Goal: Task Accomplishment & Management: Use online tool/utility

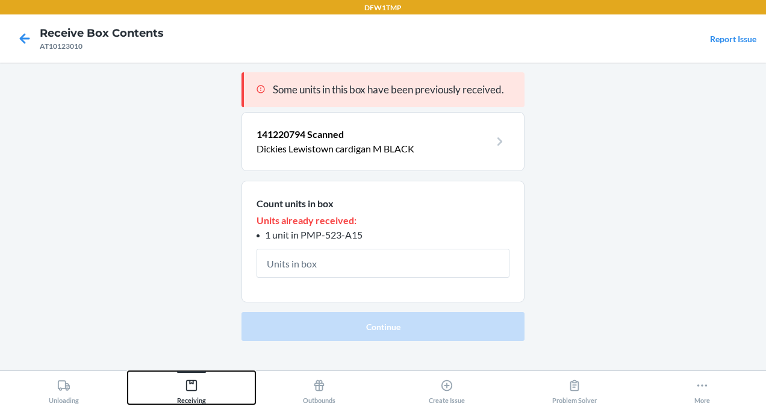
click at [198, 383] on div "Receiving" at bounding box center [191, 389] width 29 height 30
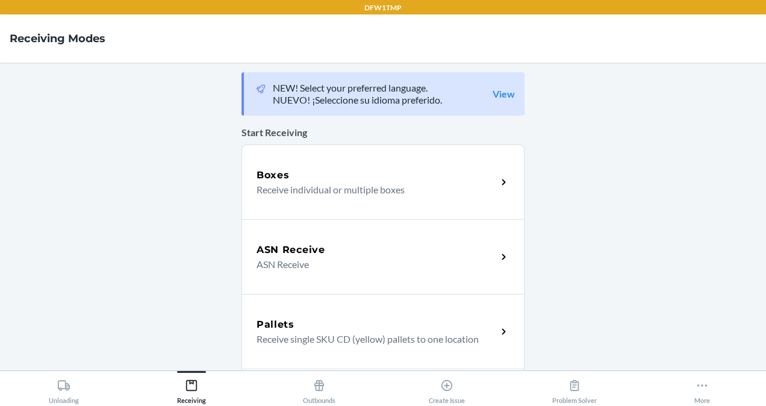
click at [290, 269] on p "ASN Receive" at bounding box center [372, 264] width 231 height 14
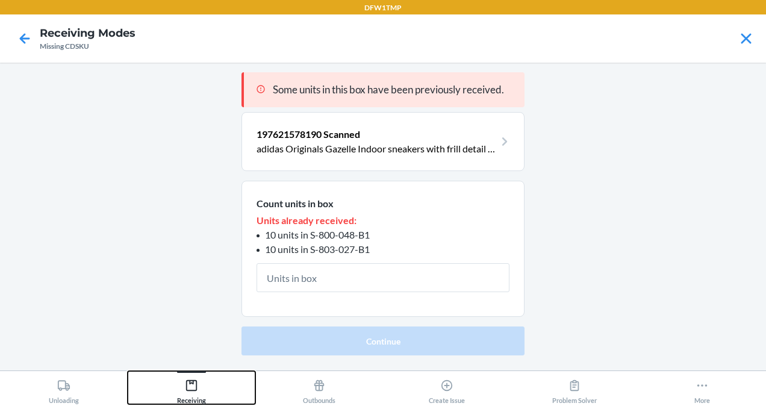
click at [190, 386] on icon at bounding box center [191, 385] width 13 height 13
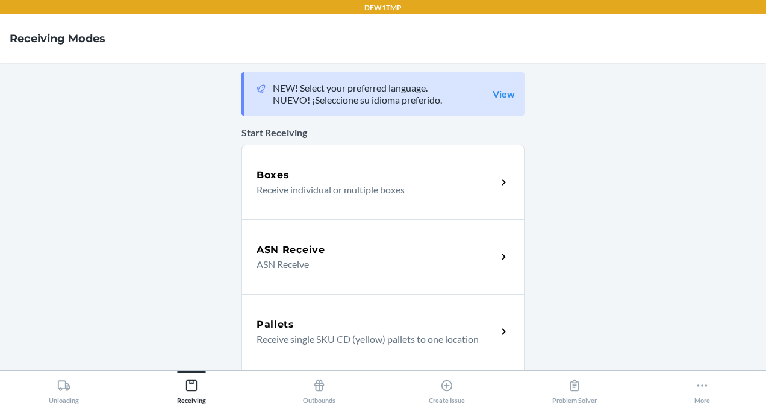
click at [295, 200] on div "Boxes Receive individual or multiple boxes" at bounding box center [383, 182] width 283 height 75
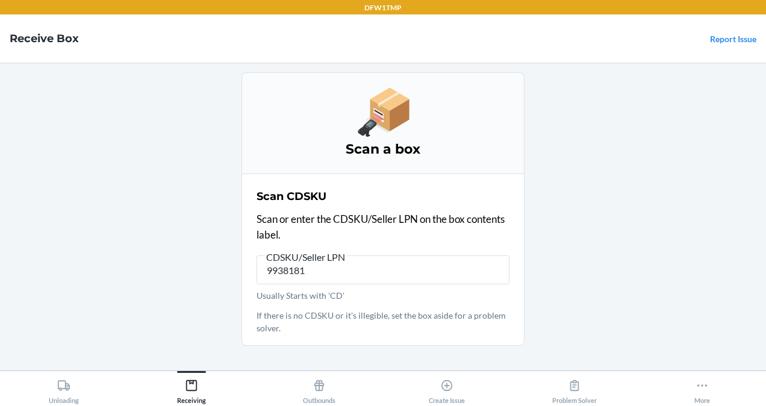
click at [321, 278] on input "9938181" at bounding box center [383, 269] width 253 height 29
type input "9938181"
click at [186, 366] on main "Scan a box Scan CDSKU Scan or enter the CDSKU/Seller LPN on the box contents la…" at bounding box center [383, 217] width 766 height 308
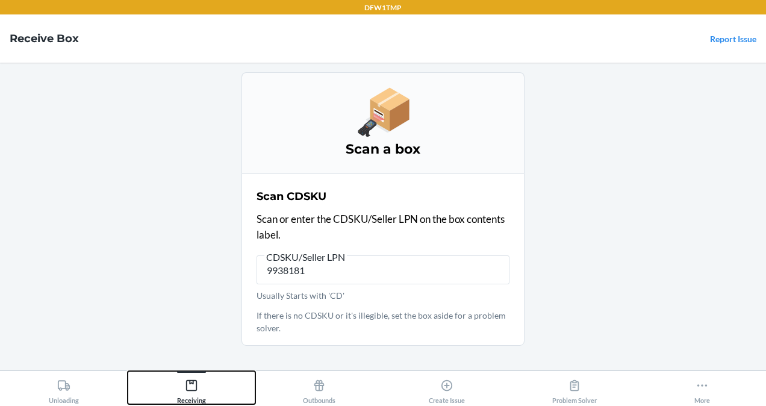
click at [191, 377] on div "Receiving" at bounding box center [191, 389] width 29 height 30
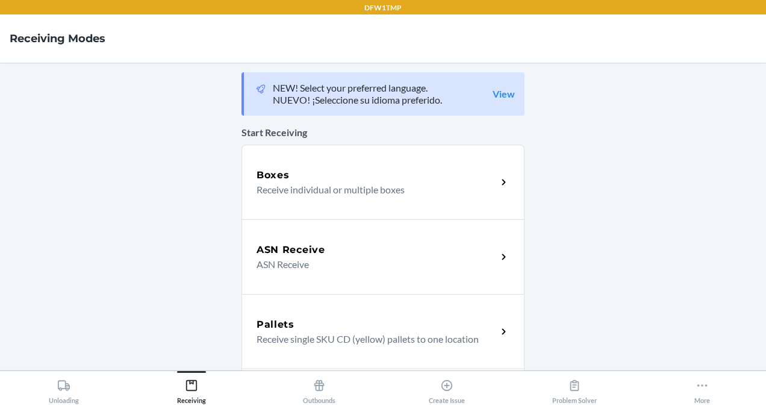
click at [330, 238] on div "ASN Receive ASN Receive" at bounding box center [383, 256] width 283 height 75
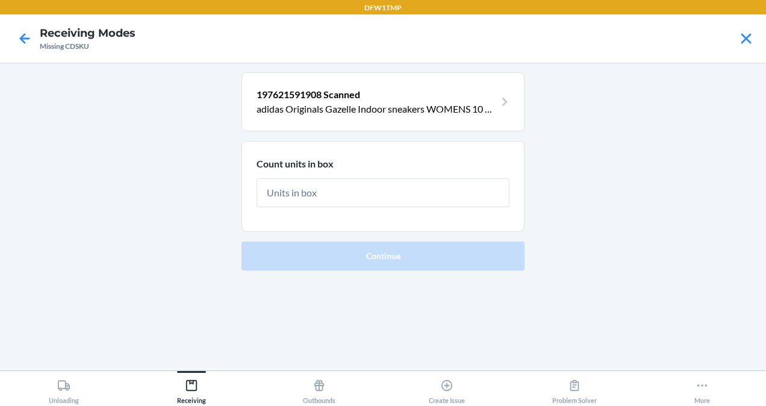
click at [349, 234] on form "Count units in box Continue" at bounding box center [383, 206] width 283 height 130
click at [278, 188] on input "text" at bounding box center [383, 192] width 253 height 29
type input "5"
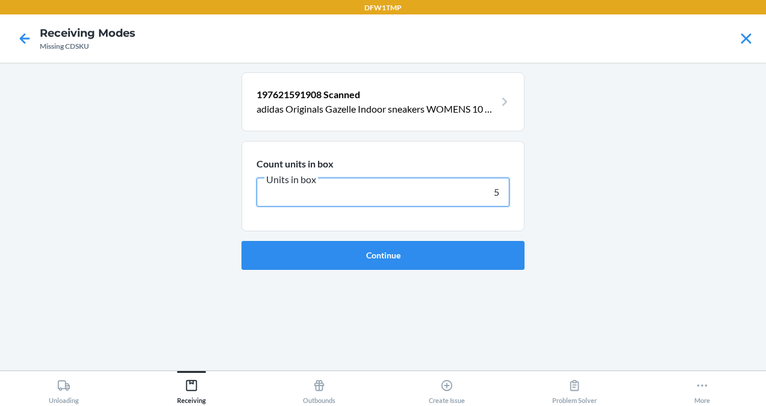
click button "Continue" at bounding box center [383, 255] width 283 height 29
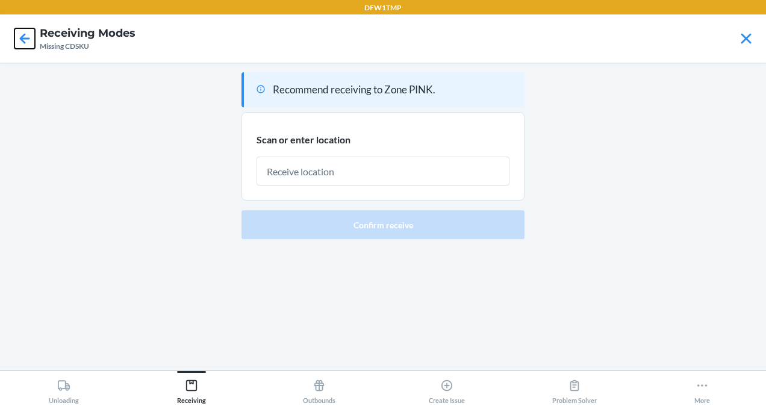
click at [15, 39] on icon at bounding box center [24, 38] width 20 height 20
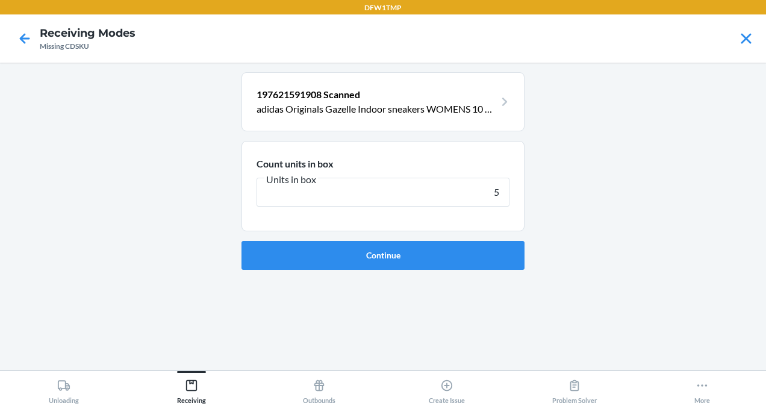
click at [361, 196] on input "5" at bounding box center [383, 192] width 253 height 29
click at [202, 376] on div "Receiving" at bounding box center [191, 389] width 29 height 30
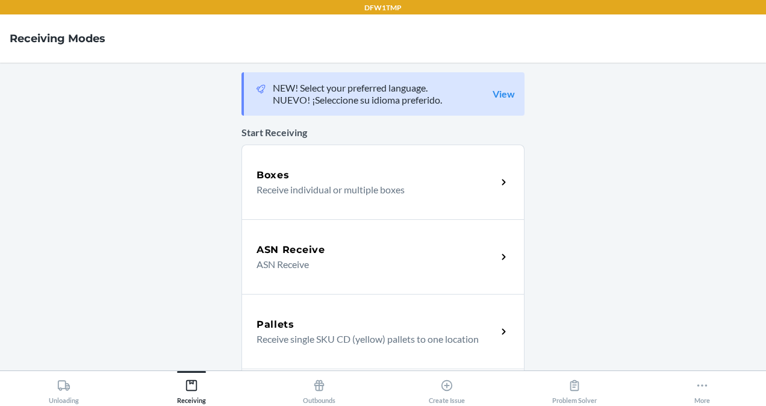
drag, startPoint x: 290, startPoint y: 225, endPoint x: 278, endPoint y: 231, distance: 13.5
click at [278, 231] on div "ASN Receive ASN Receive" at bounding box center [383, 256] width 283 height 75
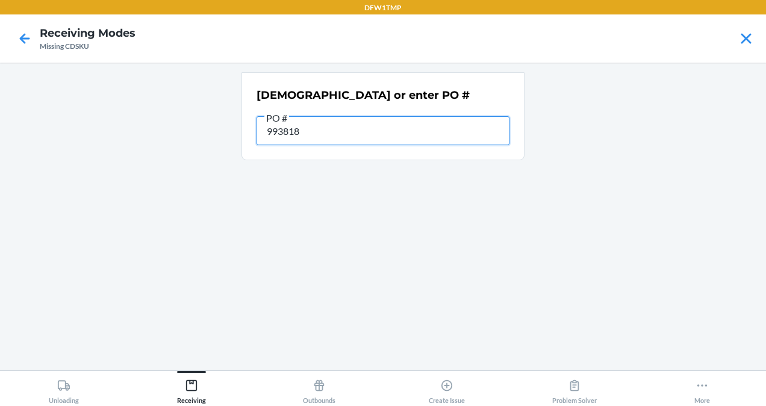
type input "9938180"
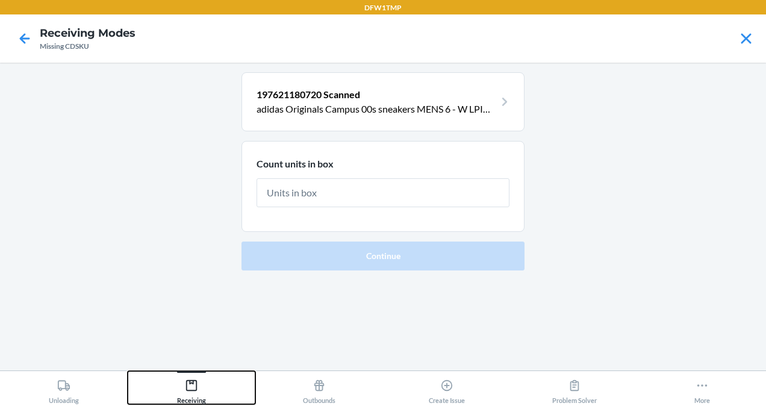
click at [187, 389] on icon at bounding box center [191, 385] width 11 height 11
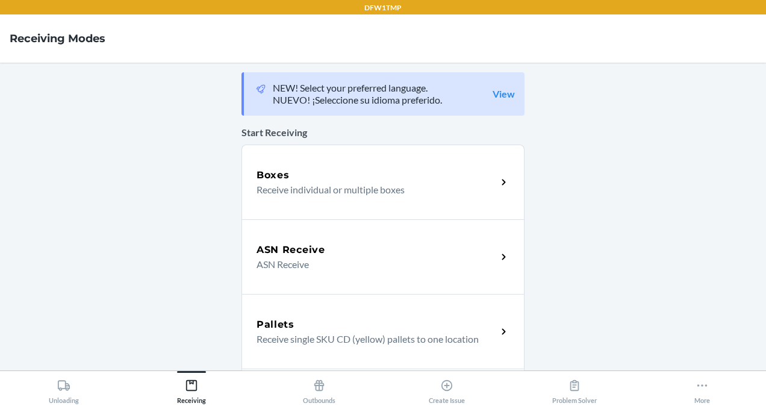
click at [365, 194] on p "Receive individual or multiple boxes" at bounding box center [372, 190] width 231 height 14
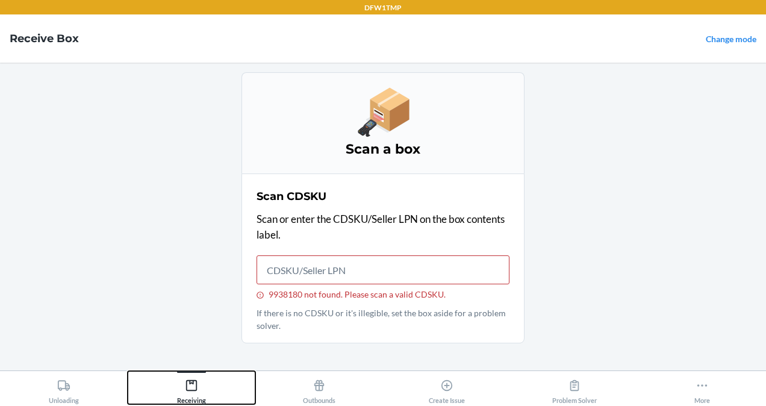
click at [199, 401] on div "Receiving" at bounding box center [191, 389] width 29 height 30
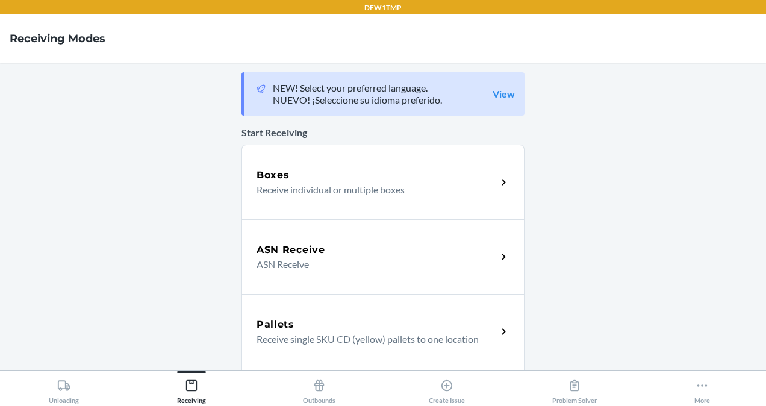
click at [312, 255] on h5 "ASN Receive" at bounding box center [291, 250] width 69 height 14
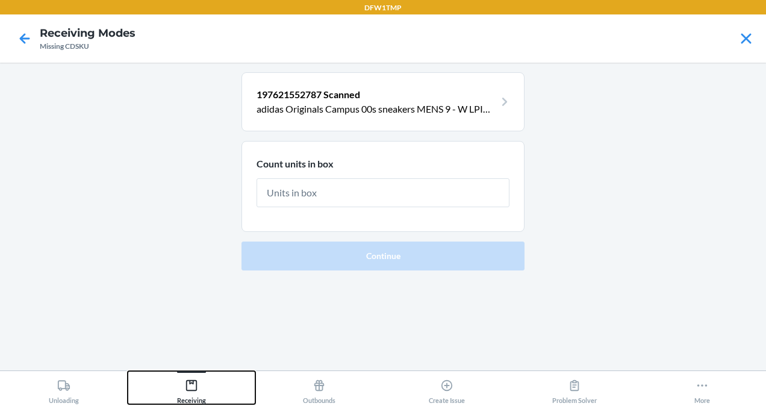
click at [189, 390] on icon at bounding box center [191, 385] width 11 height 11
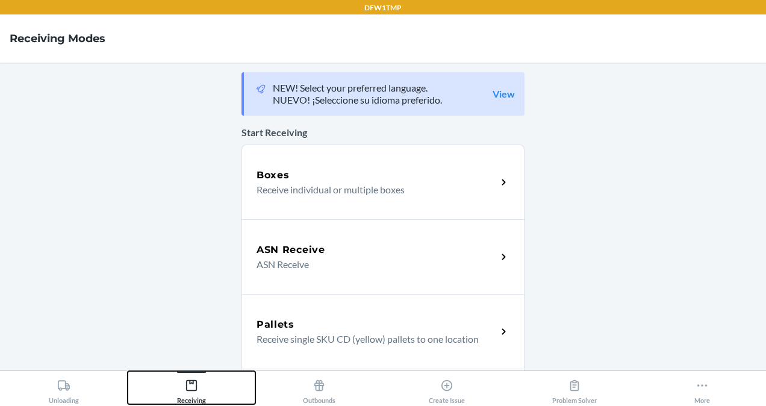
click at [128, 371] on button "Receiving" at bounding box center [192, 387] width 128 height 33
click at [211, 116] on main "NEW! Select your preferred language. NUEVO! ¡Seleccione su idioma preferido. Vi…" at bounding box center [383, 217] width 766 height 308
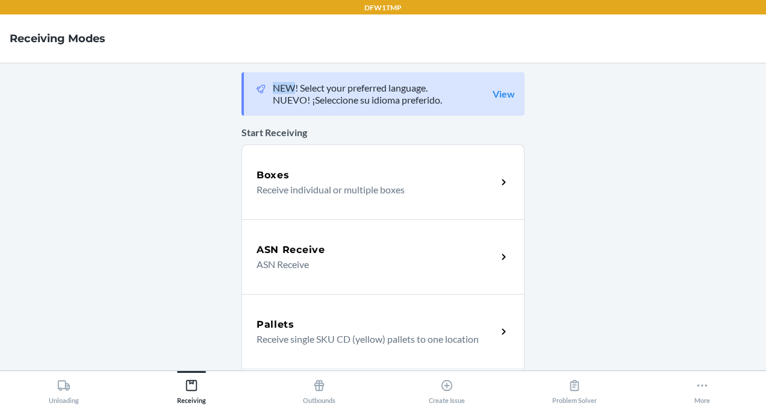
click at [372, 241] on div "ASN Receive ASN Receive" at bounding box center [383, 256] width 283 height 75
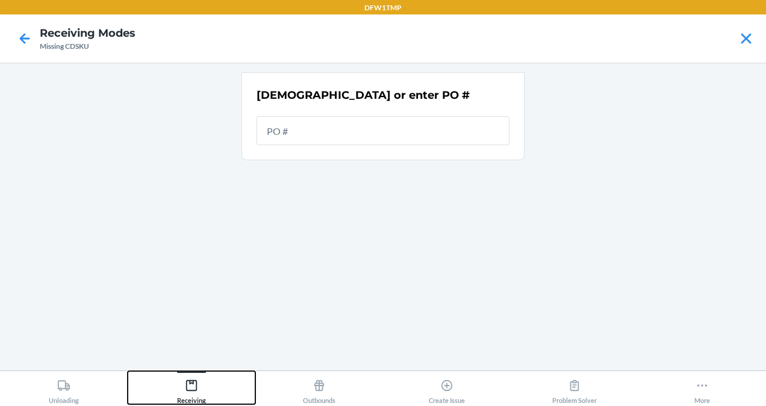
click at [172, 382] on button "Receiving" at bounding box center [192, 387] width 128 height 33
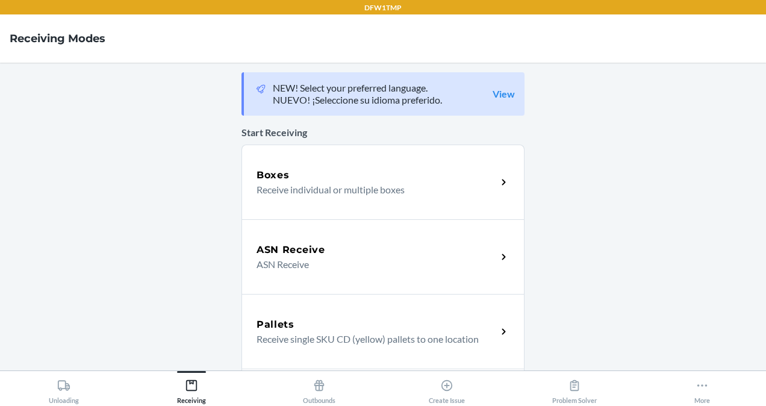
drag, startPoint x: 385, startPoint y: 168, endPoint x: 341, endPoint y: 166, distance: 44.0
click at [341, 166] on div "Boxes Receive individual or multiple boxes" at bounding box center [383, 182] width 283 height 75
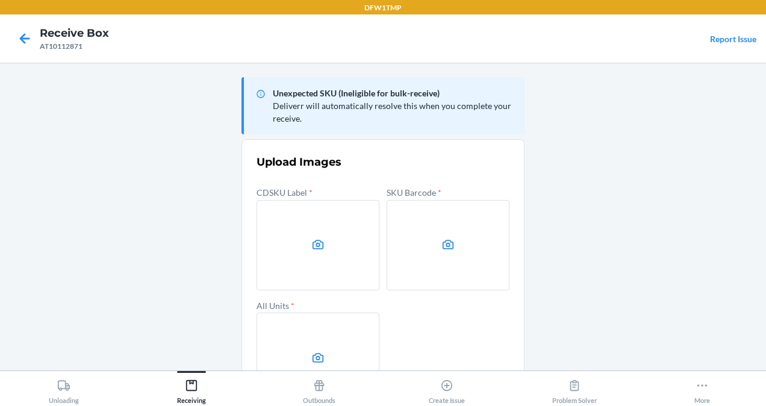
click at [330, 200] on label at bounding box center [318, 245] width 123 height 90
click at [0, 0] on input "file" at bounding box center [0, 0] width 0 height 0
